Goal: Task Accomplishment & Management: Manage account settings

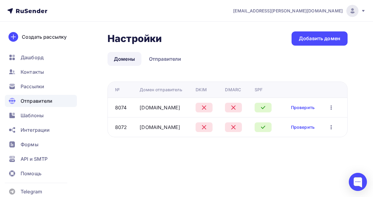
click at [315, 108] on link "Проверить" at bounding box center [303, 108] width 24 height 6
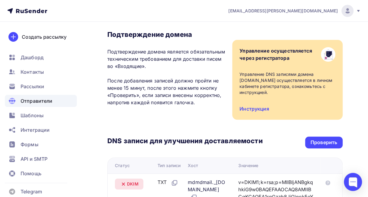
scroll to position [43, 0]
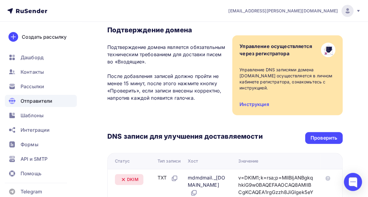
click at [325, 139] on div "Проверить" at bounding box center [324, 138] width 27 height 7
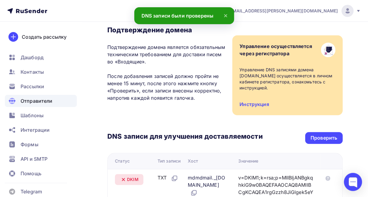
click at [29, 101] on span "Отправители" at bounding box center [37, 100] width 32 height 7
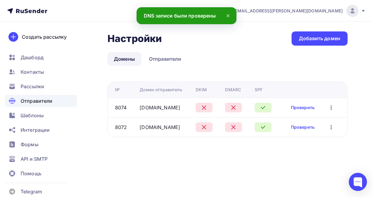
click at [315, 128] on link "Проверить" at bounding box center [303, 127] width 24 height 6
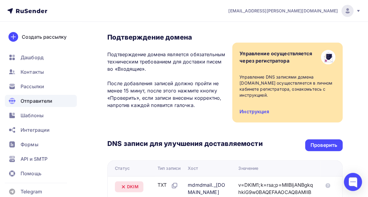
scroll to position [36, 0]
click at [325, 144] on div "Проверить" at bounding box center [324, 145] width 27 height 7
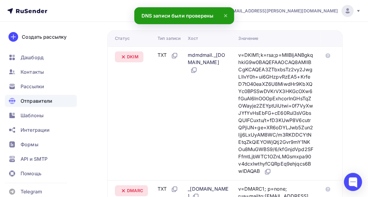
scroll to position [164, 0]
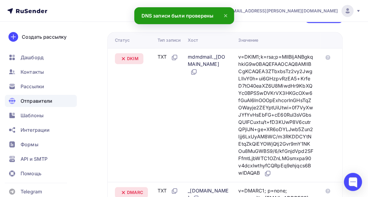
click at [27, 102] on span "Отправители" at bounding box center [37, 100] width 32 height 7
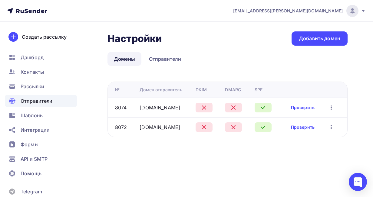
click at [315, 109] on link "Проверить" at bounding box center [303, 108] width 24 height 6
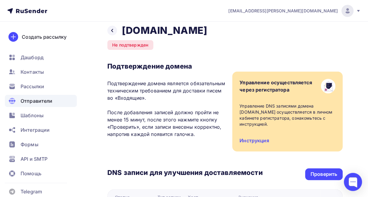
scroll to position [2, 0]
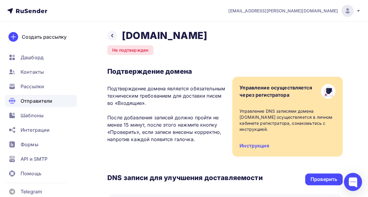
click at [31, 99] on span "Отправители" at bounding box center [37, 100] width 32 height 7
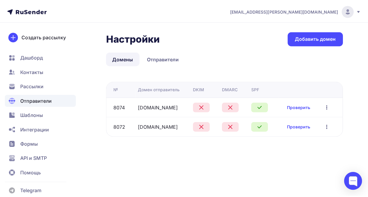
scroll to position [0, 25]
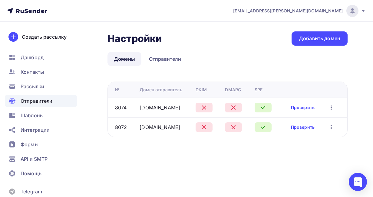
click at [331, 107] on icon "button" at bounding box center [331, 108] width 1 height 4
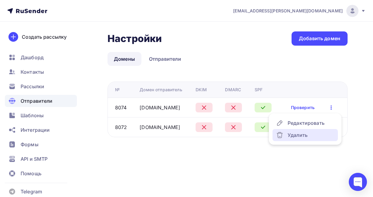
click at [313, 134] on div "Удалить" at bounding box center [305, 135] width 58 height 7
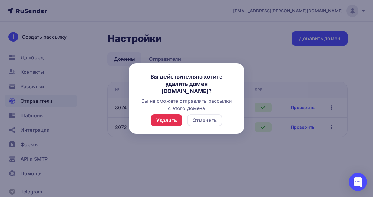
click at [165, 119] on div "Удалить" at bounding box center [166, 120] width 21 height 7
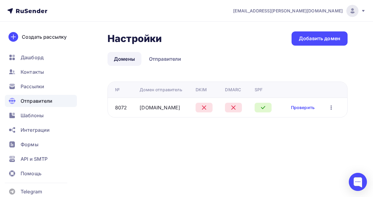
click at [330, 109] on icon "button" at bounding box center [331, 107] width 7 height 7
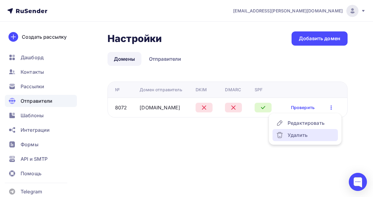
click at [301, 134] on div "Удалить" at bounding box center [305, 135] width 58 height 7
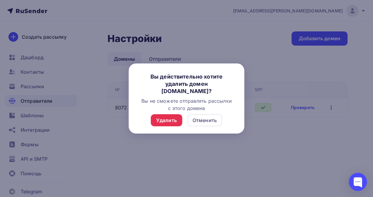
click at [169, 117] on div "Удалить" at bounding box center [166, 120] width 21 height 7
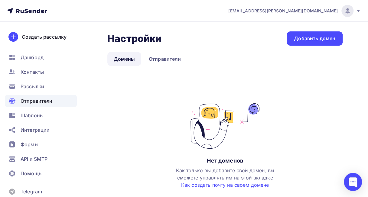
click at [323, 38] on div "Добавить домен" at bounding box center [314, 38] width 41 height 7
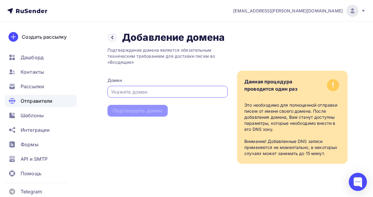
type input "я"
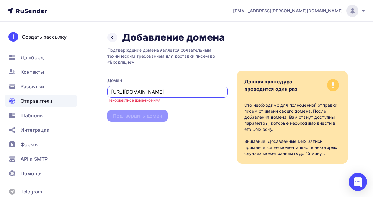
click at [180, 94] on input "[URL][DOMAIN_NAME]" at bounding box center [167, 91] width 113 height 7
paste input "[DOMAIN_NAME]"
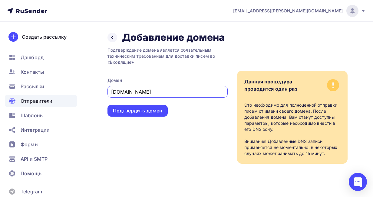
type input "[DOMAIN_NAME]"
click at [152, 109] on div "Подтвердить домен" at bounding box center [137, 110] width 49 height 7
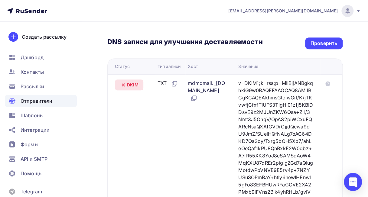
scroll to position [137, 0]
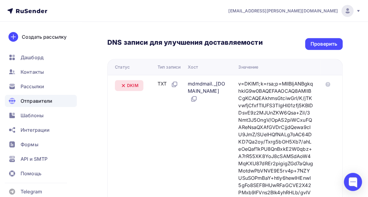
click at [198, 103] on icon at bounding box center [193, 98] width 7 height 7
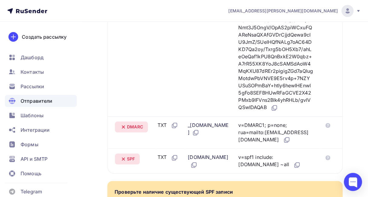
scroll to position [232, 0]
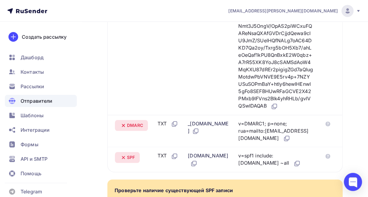
click at [277, 110] on icon at bounding box center [274, 106] width 7 height 7
click at [278, 110] on icon at bounding box center [274, 106] width 7 height 7
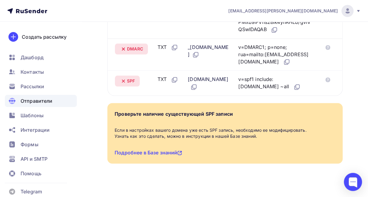
scroll to position [310, 0]
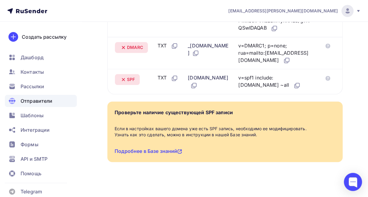
click at [200, 57] on icon at bounding box center [195, 53] width 7 height 7
click at [283, 64] on icon at bounding box center [286, 60] width 7 height 7
click at [197, 87] on icon at bounding box center [195, 85] width 4 height 4
click at [296, 87] on icon at bounding box center [298, 85] width 4 height 4
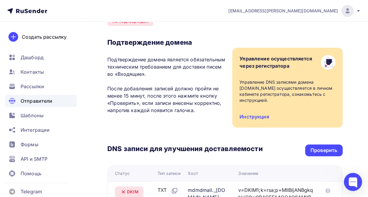
scroll to position [29, 0]
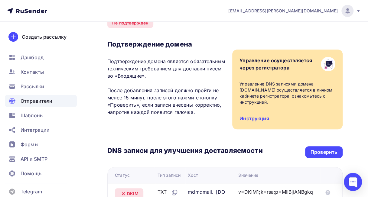
click at [323, 153] on div "Проверить" at bounding box center [324, 152] width 27 height 7
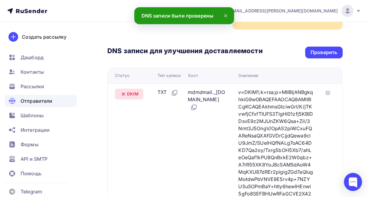
scroll to position [128, 0]
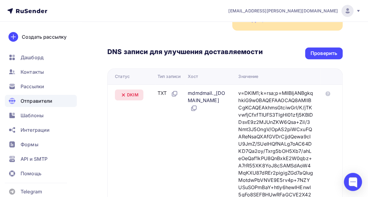
click at [30, 99] on span "Отправители" at bounding box center [37, 100] width 32 height 7
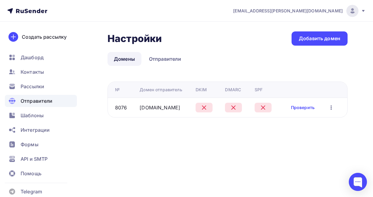
click at [318, 38] on div "Добавить домен" at bounding box center [319, 38] width 41 height 7
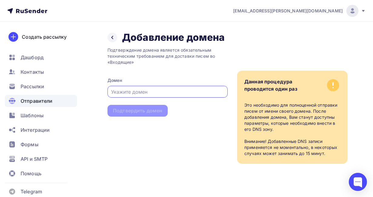
click at [179, 92] on input "text" at bounding box center [167, 91] width 113 height 7
paste input "[URL][DOMAIN_NAME][DOMAIN_NAME]"
type input "[URL][DOMAIN_NAME][DOMAIN_NAME]"
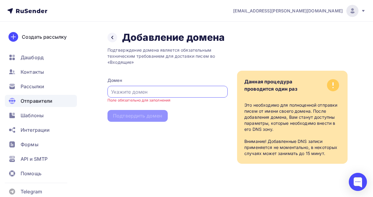
paste input "[DOMAIN_NAME]"
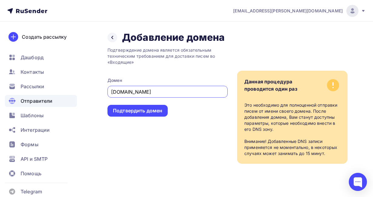
type input "[DOMAIN_NAME]"
click at [151, 111] on div "Подтвердить домен" at bounding box center [137, 110] width 49 height 7
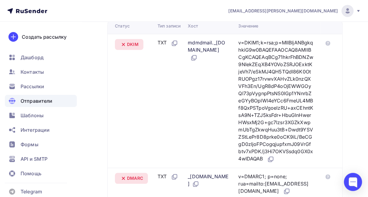
scroll to position [180, 0]
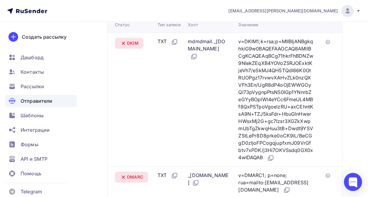
click at [197, 56] on icon at bounding box center [193, 56] width 7 height 7
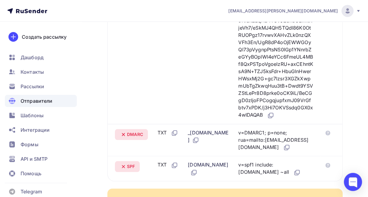
scroll to position [225, 0]
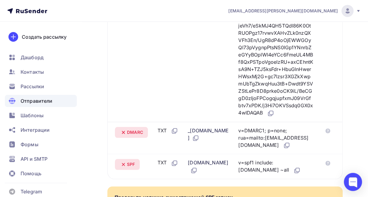
click at [275, 117] on icon at bounding box center [270, 113] width 7 height 7
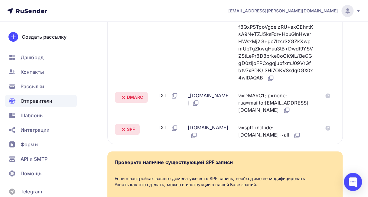
scroll to position [273, 0]
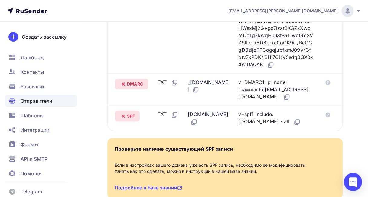
click at [291, 101] on icon at bounding box center [286, 97] width 7 height 7
click at [200, 94] on icon at bounding box center [195, 89] width 7 height 7
click at [291, 101] on icon at bounding box center [286, 97] width 7 height 7
click at [197, 122] on icon at bounding box center [195, 122] width 4 height 4
click at [296, 124] on icon at bounding box center [298, 122] width 4 height 4
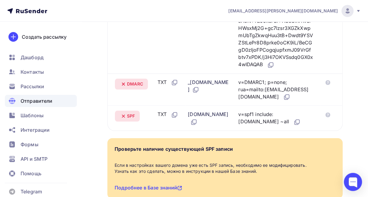
click at [198, 124] on icon at bounding box center [193, 122] width 7 height 7
click at [294, 126] on icon at bounding box center [297, 122] width 7 height 7
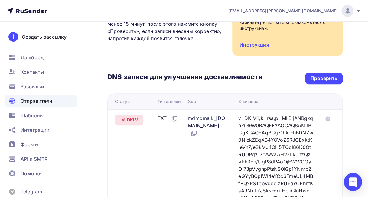
scroll to position [98, 0]
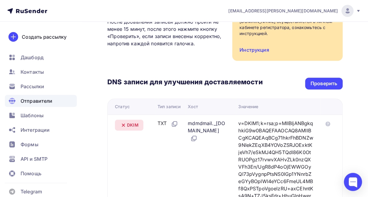
click at [322, 82] on div "Проверить" at bounding box center [324, 83] width 27 height 7
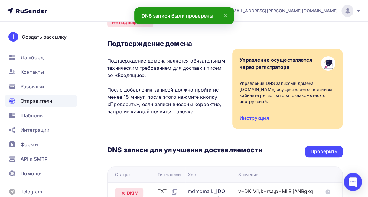
scroll to position [0, 0]
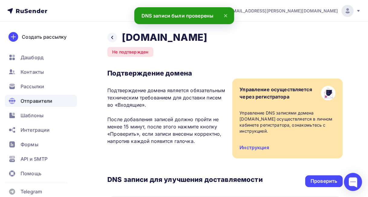
click at [23, 101] on span "Отправители" at bounding box center [37, 100] width 32 height 7
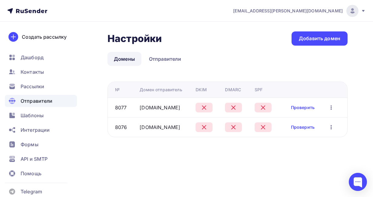
click at [309, 109] on link "Проверить" at bounding box center [303, 108] width 24 height 6
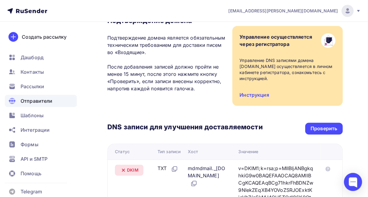
scroll to position [53, 0]
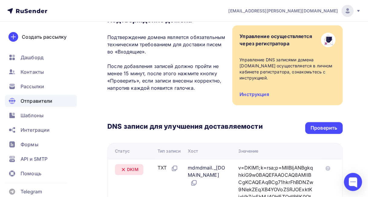
click at [325, 126] on div "Проверить" at bounding box center [324, 128] width 27 height 7
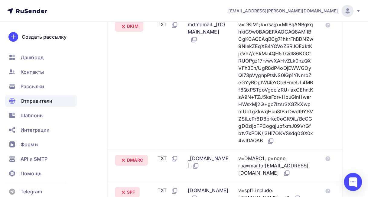
scroll to position [196, 0]
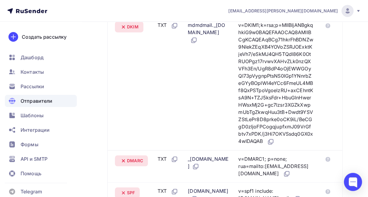
click at [21, 101] on span "Отправители" at bounding box center [37, 100] width 32 height 7
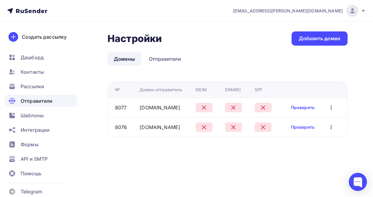
click at [307, 128] on link "Проверить" at bounding box center [303, 127] width 24 height 6
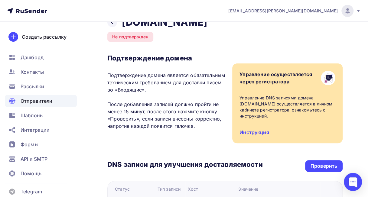
scroll to position [20, 0]
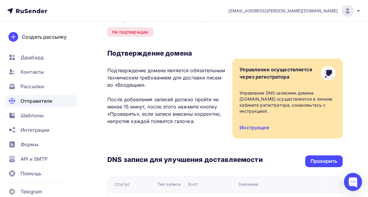
click at [321, 163] on div "Проверить" at bounding box center [324, 161] width 27 height 7
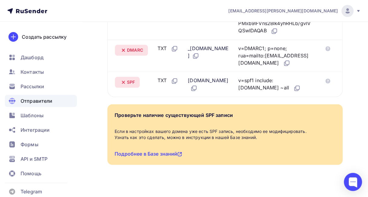
scroll to position [309, 0]
